Goal: Information Seeking & Learning: Stay updated

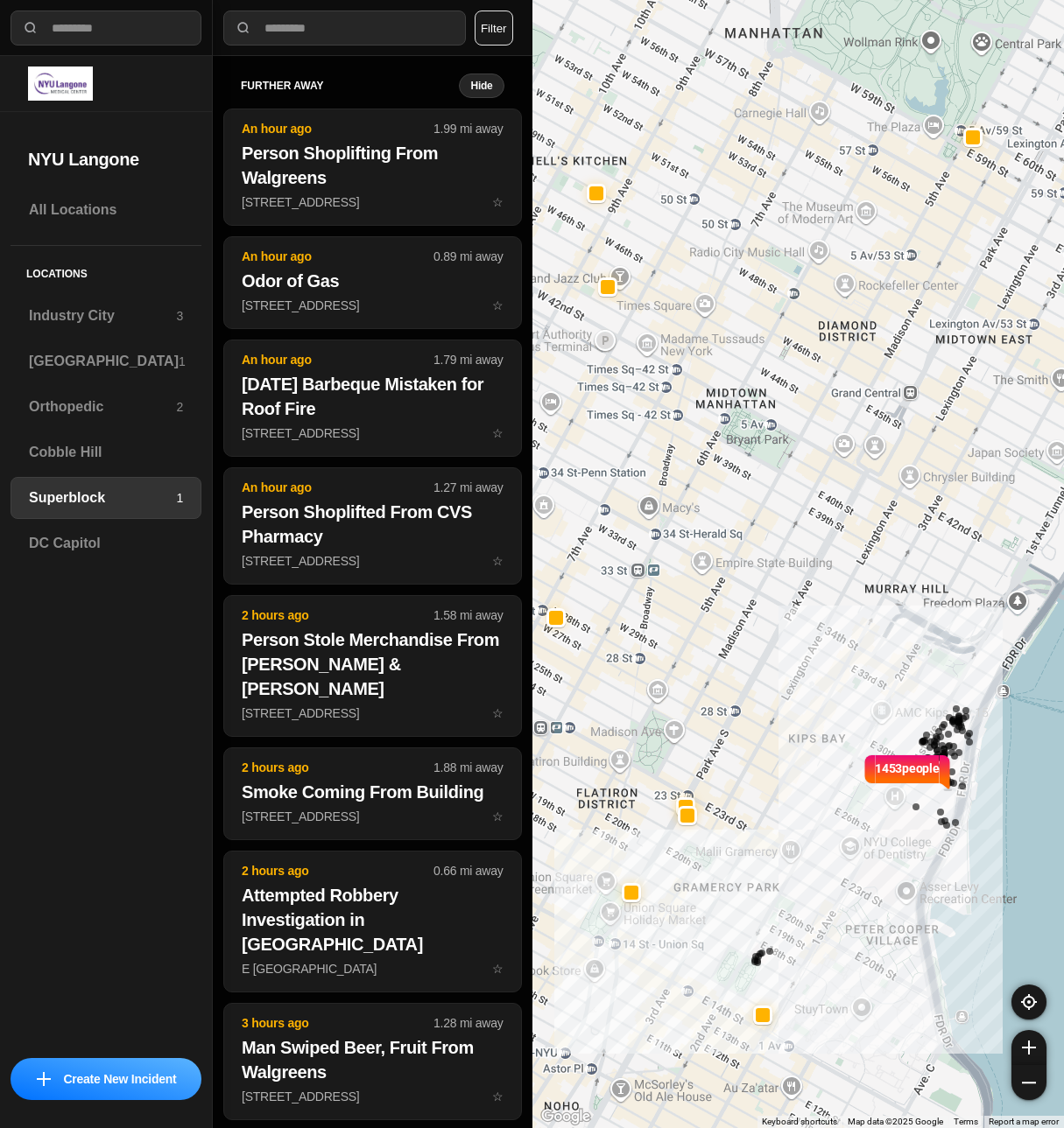
select select "*"
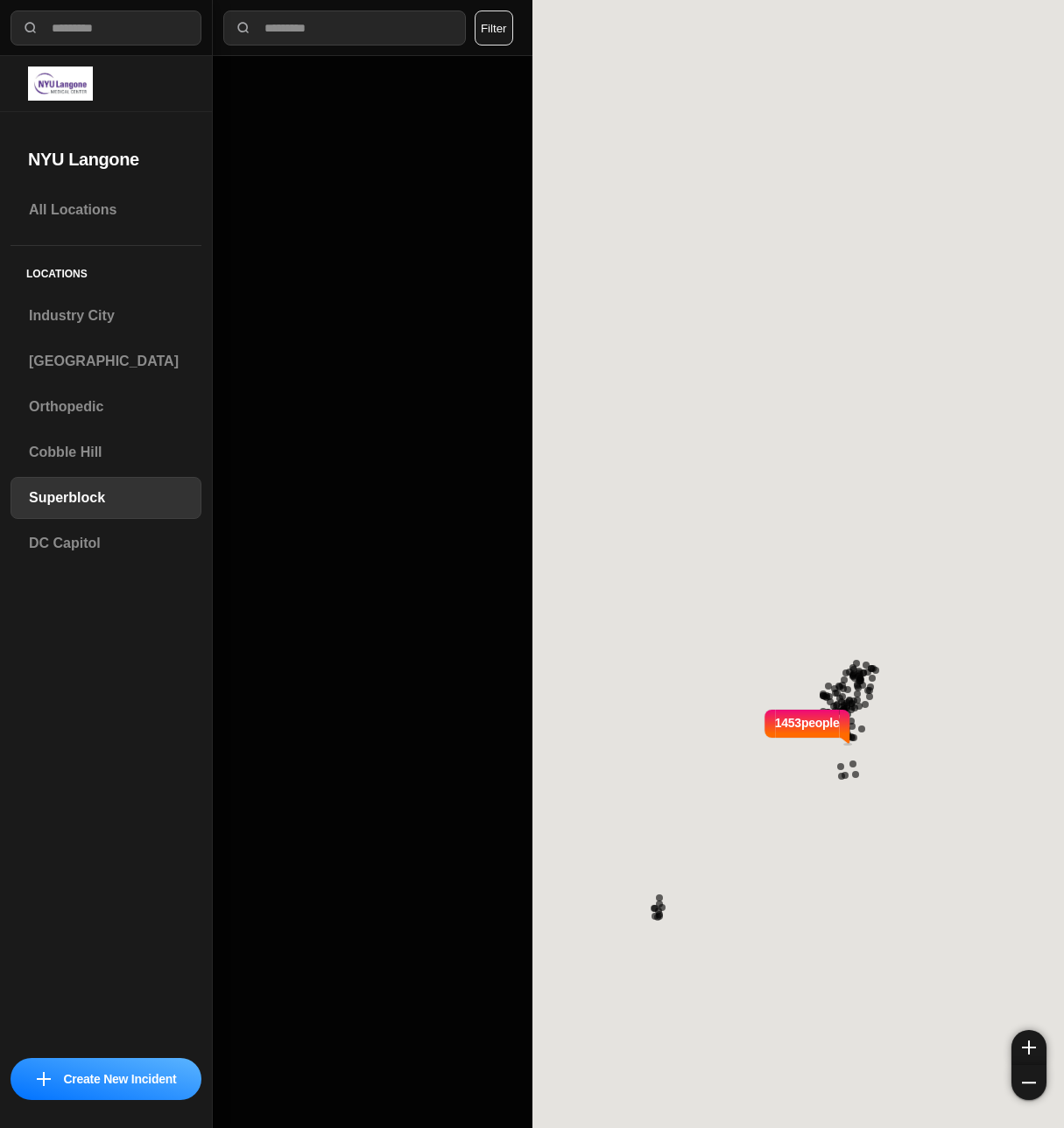
select select "*"
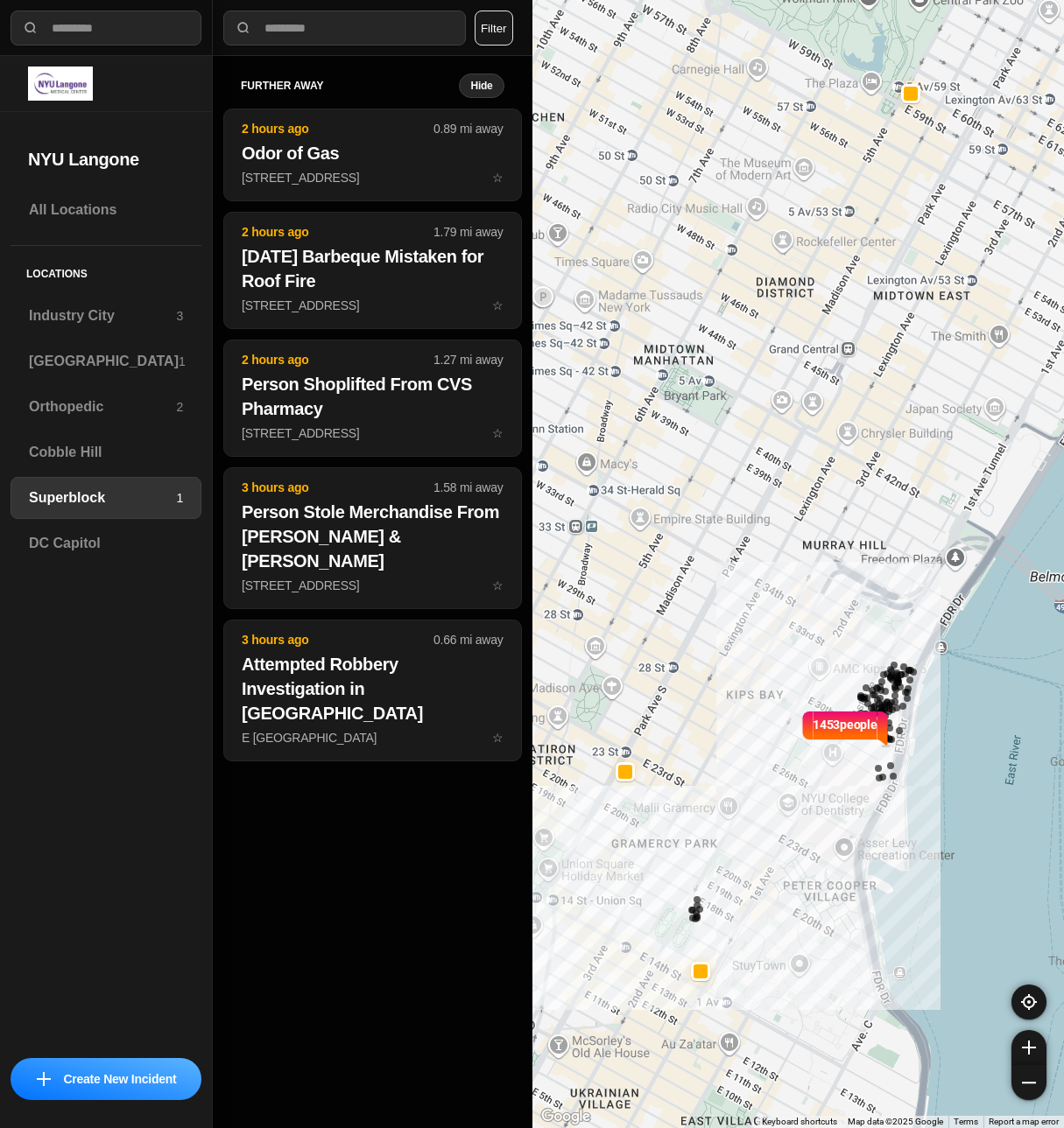
drag, startPoint x: 721, startPoint y: 501, endPoint x: 767, endPoint y: 505, distance: 46.2
click at [767, 505] on div "1453 people" at bounding box center [799, 564] width 532 height 1128
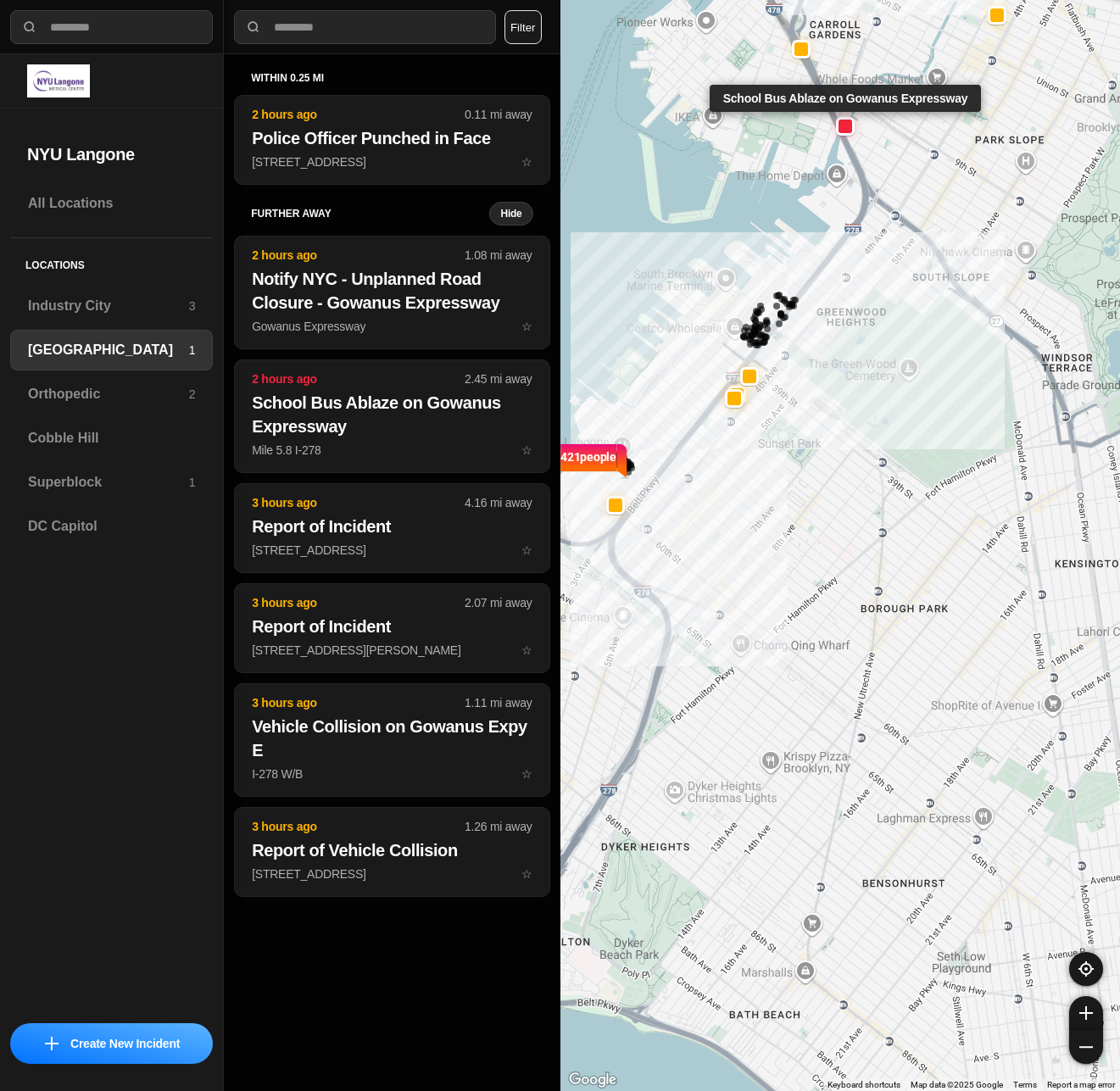
select select "*"
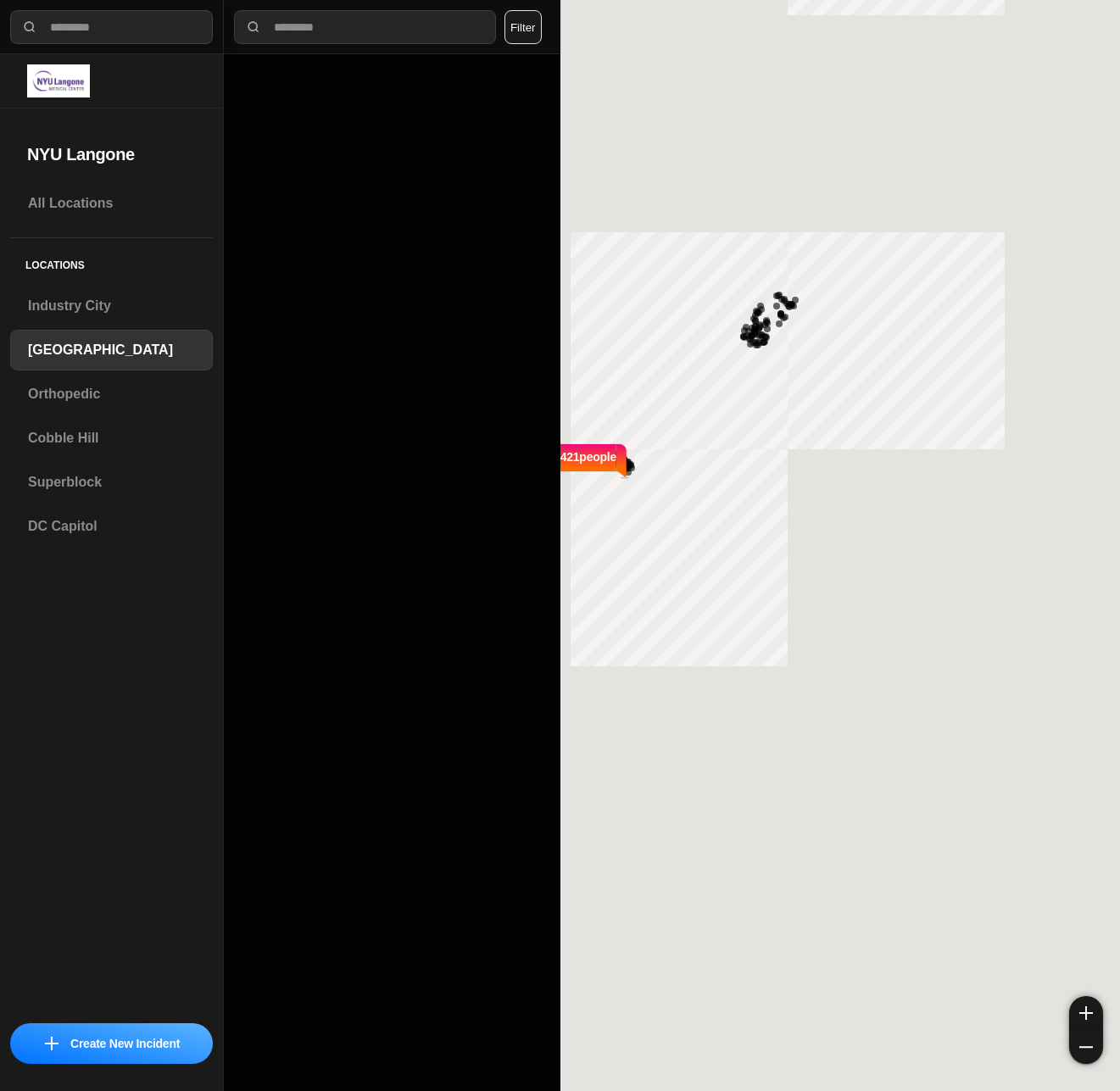
select select "*"
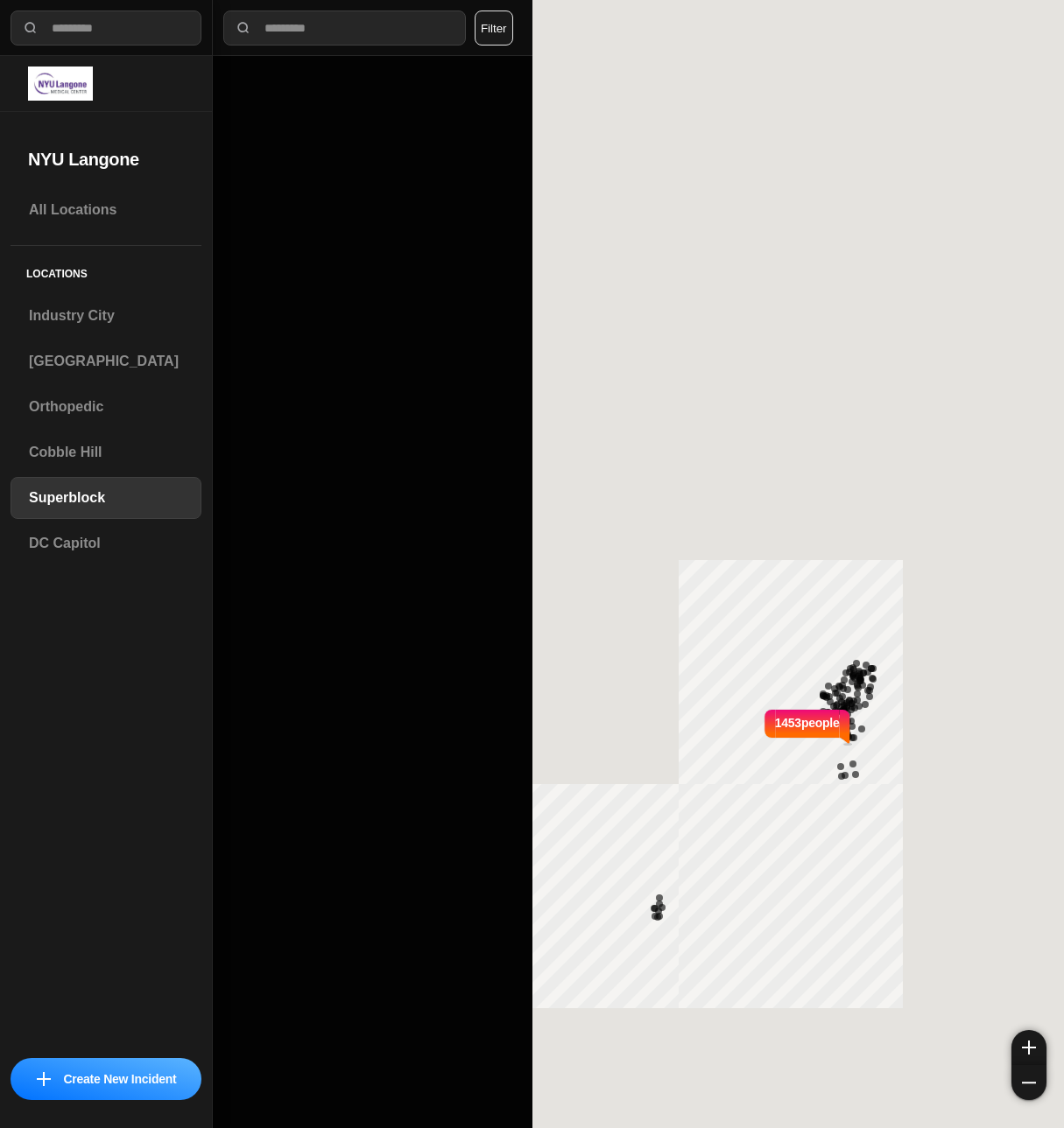
select select "*"
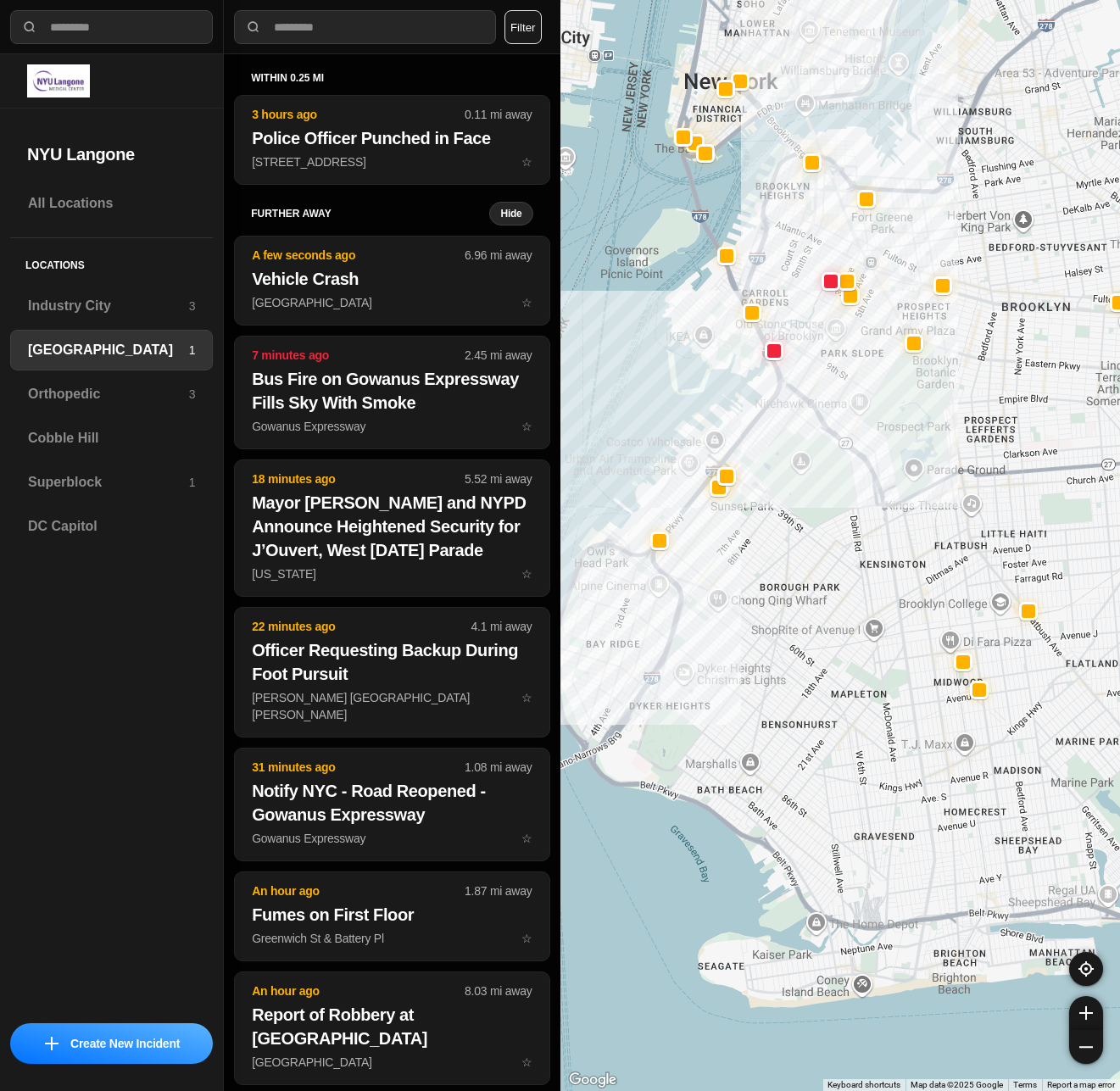
select select "*"
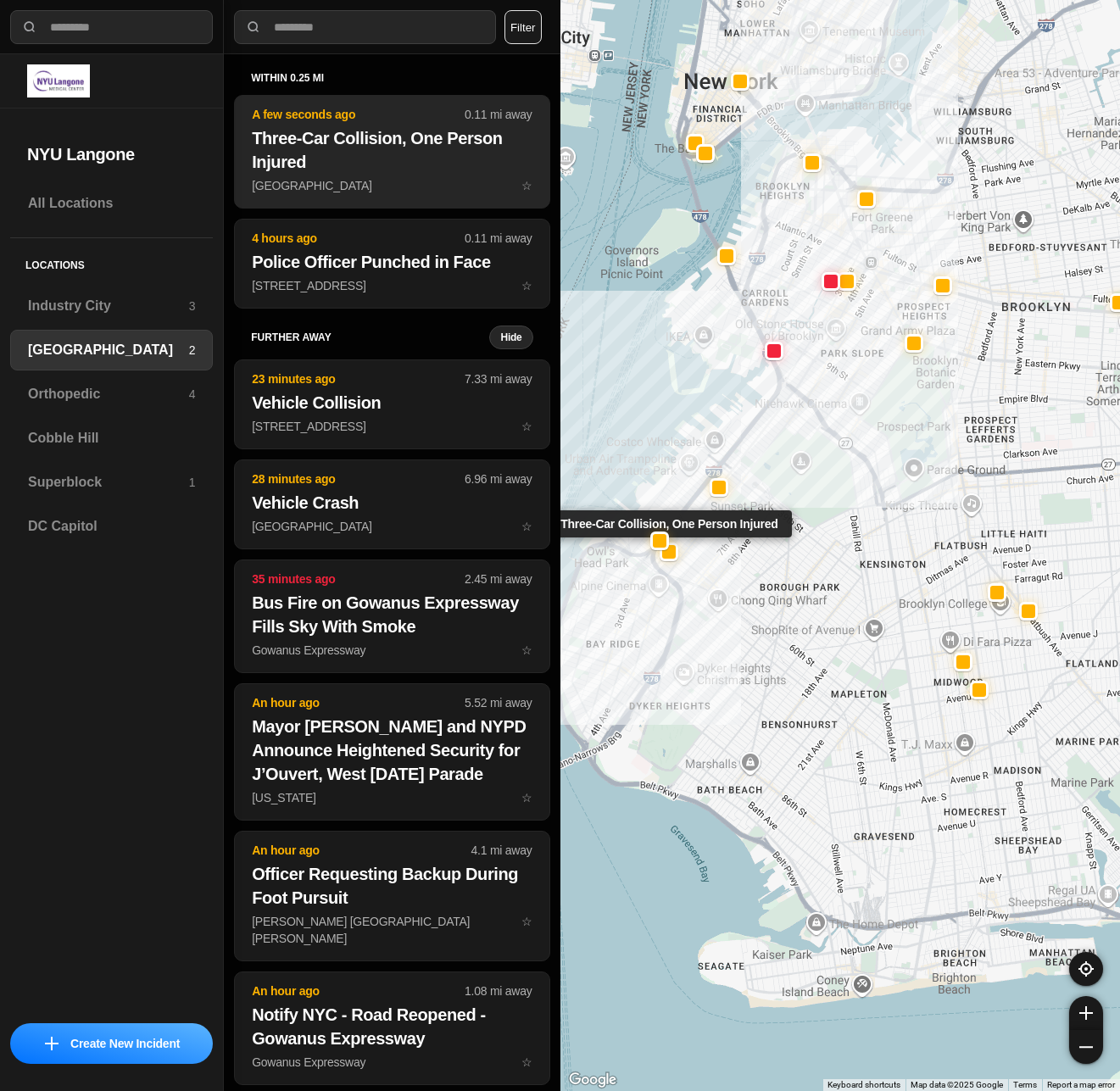
click at [426, 179] on p "3rd Ave & 60th St ☆" at bounding box center [391, 185] width 280 height 17
